Goal: Task Accomplishment & Management: Manage account settings

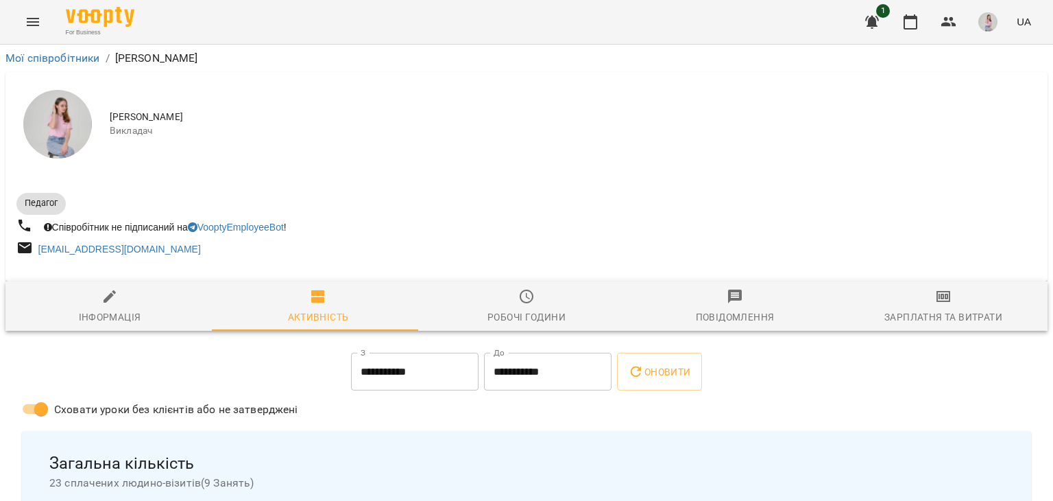
scroll to position [336, 0]
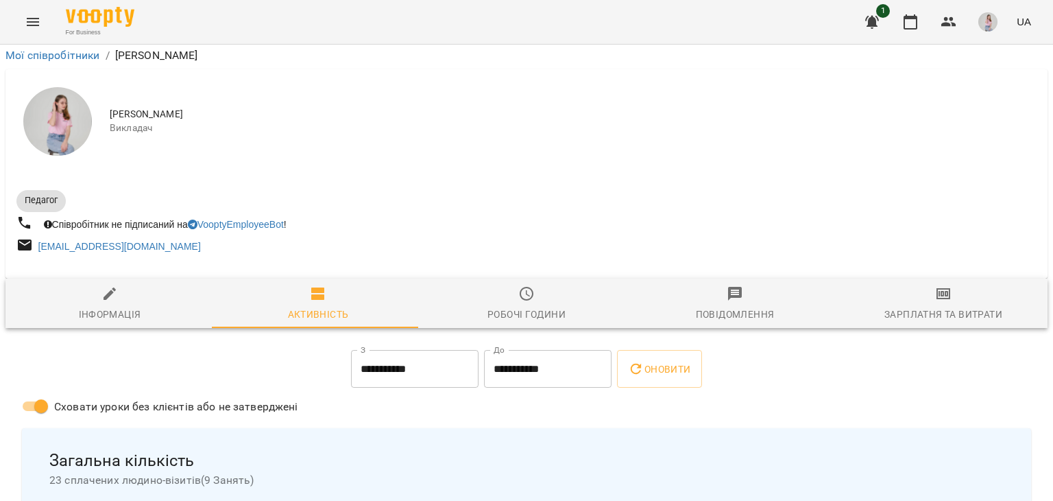
click at [38, 25] on icon "Menu" at bounding box center [33, 22] width 12 height 8
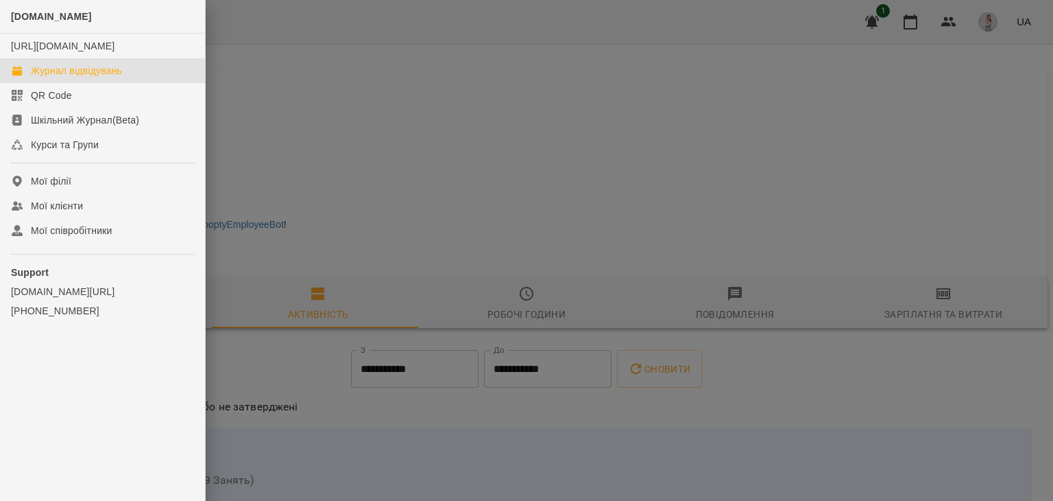
click at [40, 77] on div "Журнал відвідувань" at bounding box center [76, 71] width 91 height 14
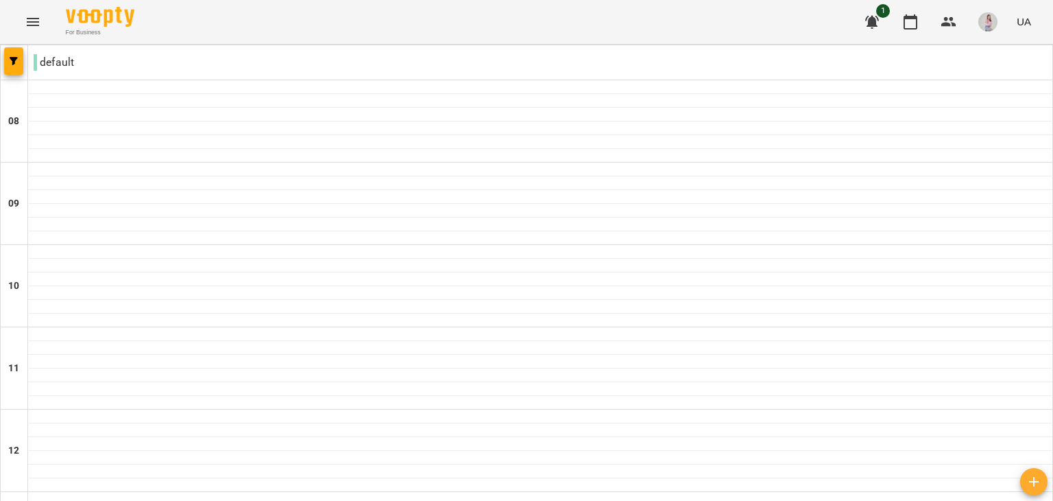
scroll to position [823, 0]
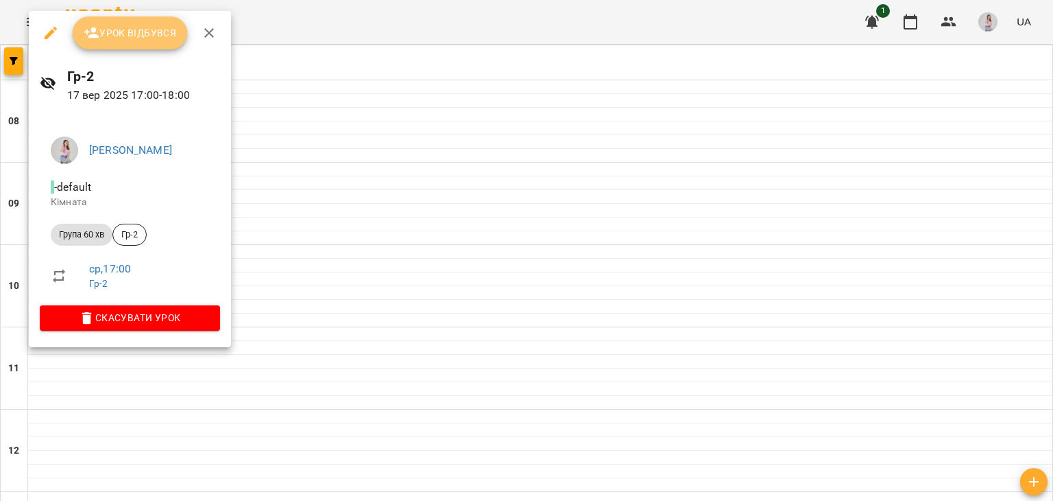
click at [132, 16] on button "Урок відбувся" at bounding box center [130, 32] width 115 height 33
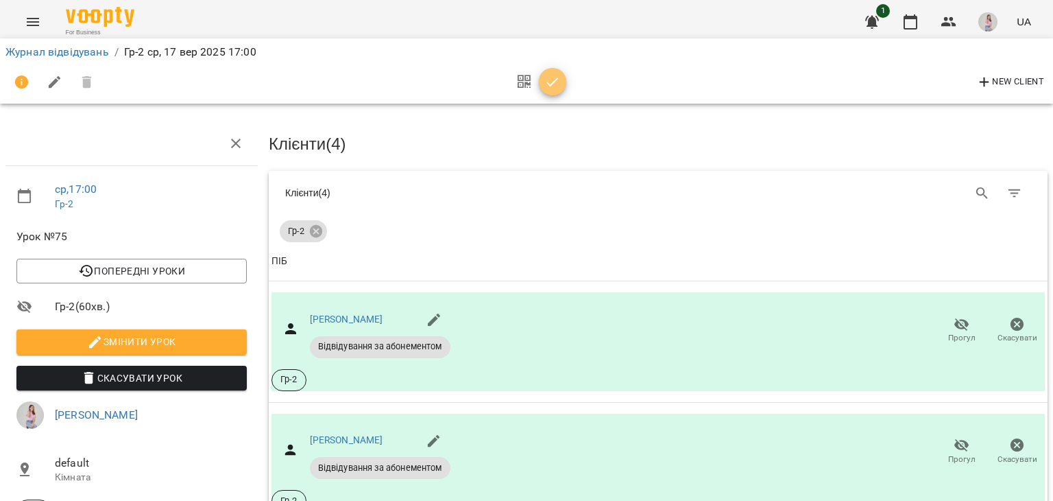
click at [561, 80] on span "button" at bounding box center [552, 82] width 27 height 16
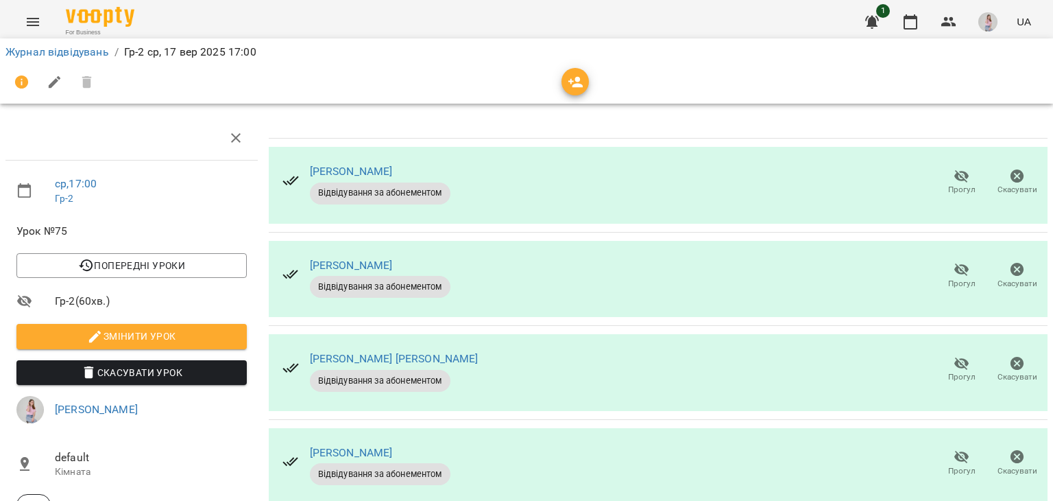
scroll to position [69, 0]
